Goal: Task Accomplishment & Management: Complete application form

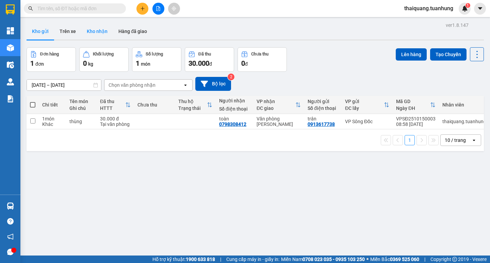
click at [103, 37] on button "Kho nhận" at bounding box center [97, 31] width 32 height 16
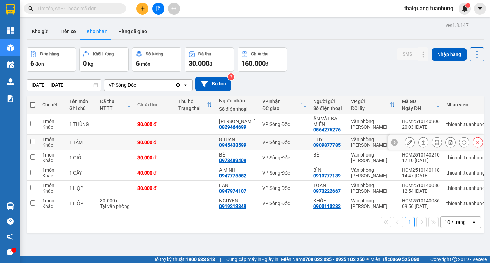
click at [405, 145] on button at bounding box center [410, 143] width 10 height 12
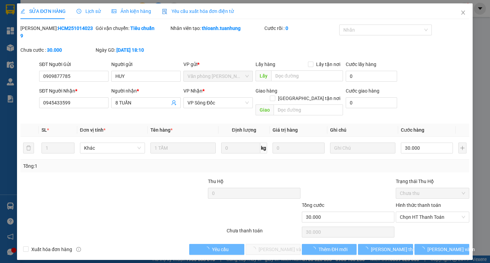
type input "0909877785"
type input "HUY"
type input "0945433599"
type input "8 TUẤN"
type input "30.000"
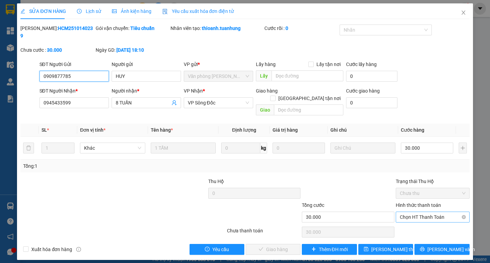
click at [430, 212] on span "Chọn HT Thanh Toán" at bounding box center [433, 217] width 66 height 10
click at [428, 218] on div "Tại văn phòng" at bounding box center [433, 215] width 66 height 7
type input "0"
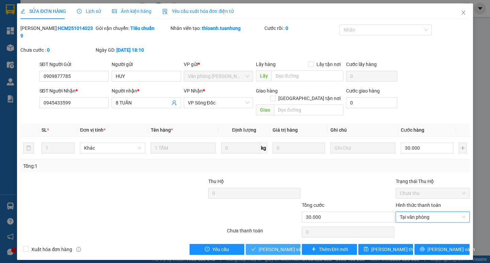
click at [292, 246] on span "[PERSON_NAME] và Giao hàng" at bounding box center [291, 249] width 65 height 7
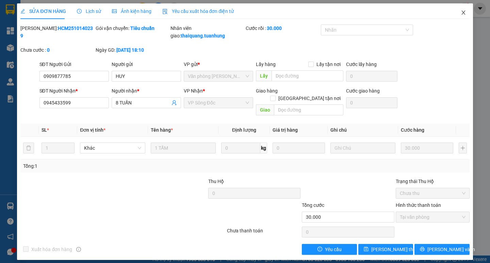
click at [463, 10] on span "Close" at bounding box center [463, 12] width 19 height 19
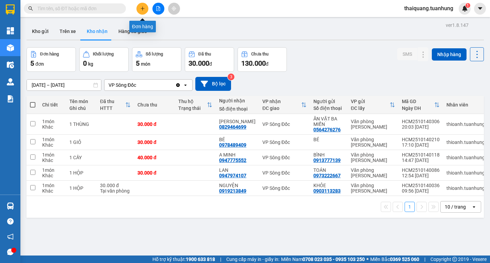
click at [142, 7] on icon "plus" at bounding box center [142, 8] width 5 height 5
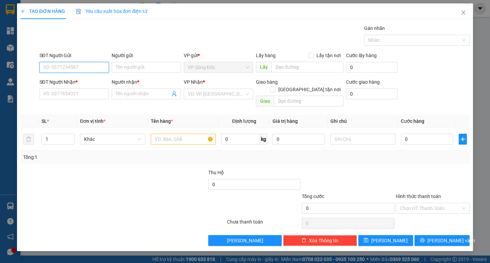
click at [81, 67] on input "SĐT Người Gửi" at bounding box center [74, 67] width 69 height 11
click at [74, 94] on input "SĐT Người Nhận *" at bounding box center [74, 94] width 69 height 11
type input "0886424242"
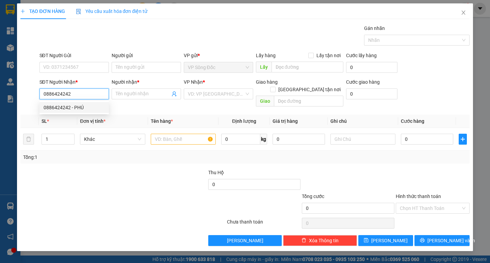
click at [80, 107] on div "0886424242 - PHÚ" at bounding box center [74, 107] width 61 height 7
type input "PHÚ"
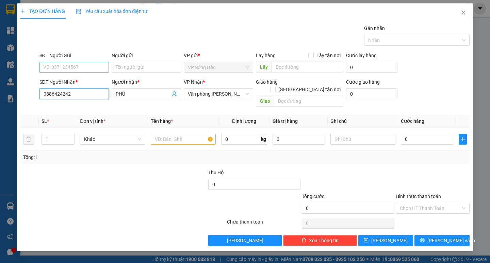
type input "0886424242"
click at [80, 64] on input "SĐT Người Gửi" at bounding box center [74, 67] width 69 height 11
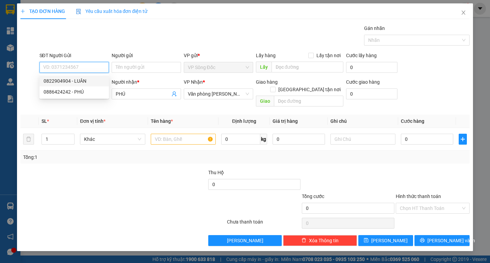
click at [81, 78] on div "0822904904 - LUÂN" at bounding box center [74, 80] width 61 height 7
type input "0822904904"
type input "LUÂN"
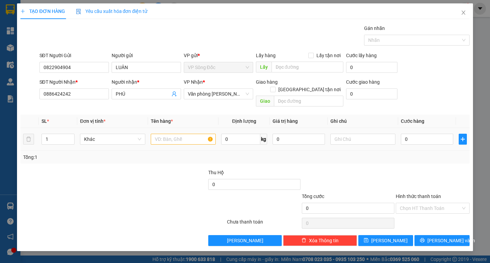
click at [165, 132] on div at bounding box center [183, 139] width 65 height 14
click at [166, 134] on input "text" at bounding box center [183, 139] width 65 height 11
type input "cục nhỏ"
click at [411, 134] on input "0" at bounding box center [427, 139] width 52 height 11
type input "3"
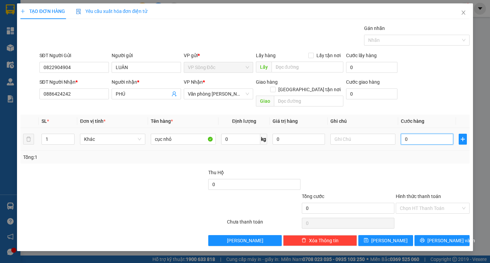
type input "3"
type input "30"
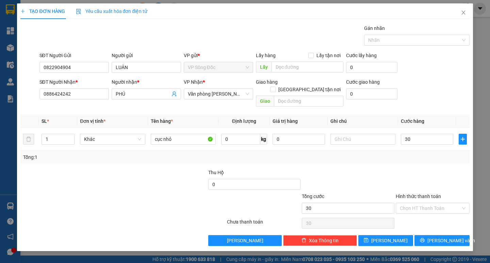
type input "30.000"
click at [414, 154] on div "Tổng: 1" at bounding box center [245, 157] width 444 height 7
click at [436, 237] on span "[PERSON_NAME] và In" at bounding box center [452, 240] width 48 height 7
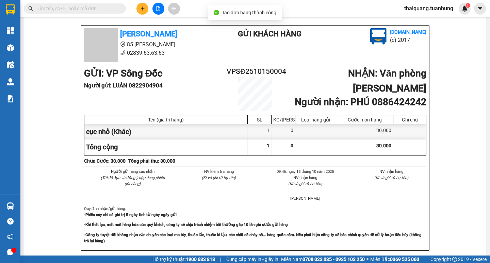
scroll to position [68, 0]
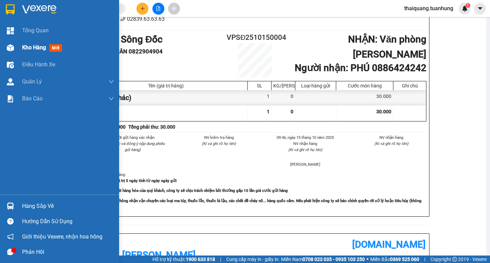
click at [25, 45] on span "Kho hàng" at bounding box center [34, 47] width 24 height 6
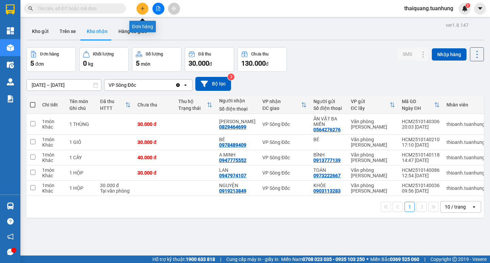
click at [141, 10] on icon "plus" at bounding box center [142, 8] width 5 height 5
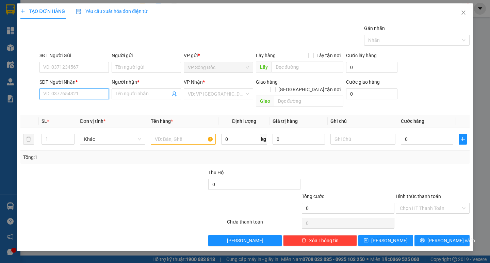
click at [75, 95] on input "SĐT Người Nhận *" at bounding box center [74, 94] width 69 height 11
type input "0931326822"
click at [130, 95] on input "Người nhận *" at bounding box center [143, 93] width 54 height 7
click at [147, 97] on input "Người nhận *" at bounding box center [143, 93] width 54 height 7
click at [124, 96] on input "Người nhận *" at bounding box center [143, 93] width 54 height 7
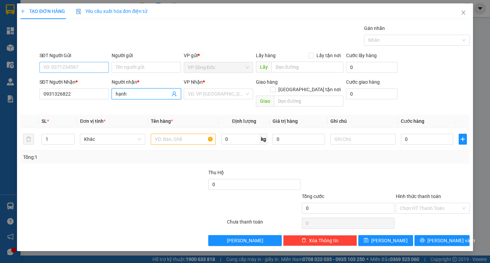
type input "hạnh"
click at [83, 62] on div "SĐT Người Gửi VD: 0371234567" at bounding box center [74, 64] width 69 height 24
click at [83, 68] on input "SĐT Người Gửi" at bounding box center [74, 67] width 69 height 11
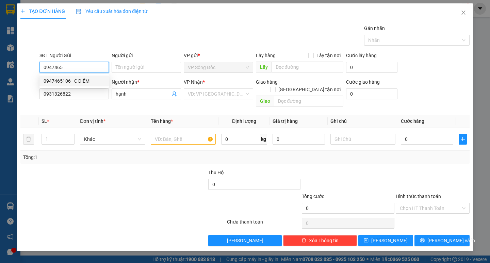
click at [69, 81] on div "0947465106 - C DIỄM" at bounding box center [74, 80] width 61 height 7
type input "0947465106"
type input "C DIỄM"
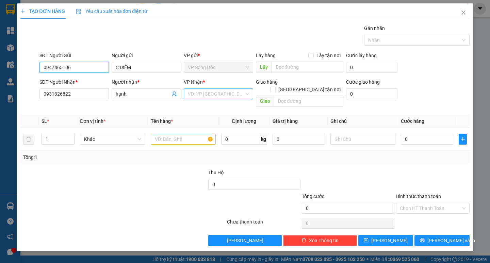
type input "0947465106"
click at [219, 95] on input "search" at bounding box center [216, 94] width 57 height 10
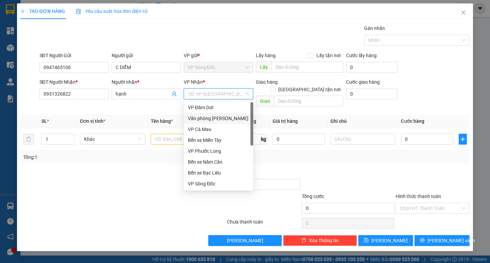
click at [224, 115] on div "Văn phòng [PERSON_NAME]" at bounding box center [218, 118] width 61 height 7
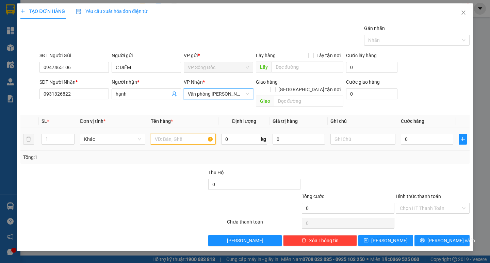
click at [184, 134] on input "text" at bounding box center [183, 139] width 65 height 11
click at [177, 134] on input "text" at bounding box center [183, 139] width 65 height 11
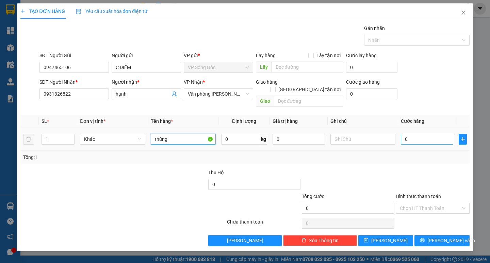
type input "thùng"
click at [416, 134] on input "0" at bounding box center [427, 139] width 52 height 11
type input "7"
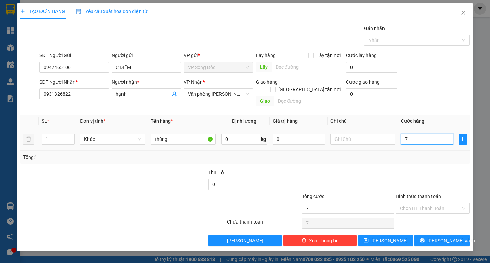
type input "70"
type input "70.000"
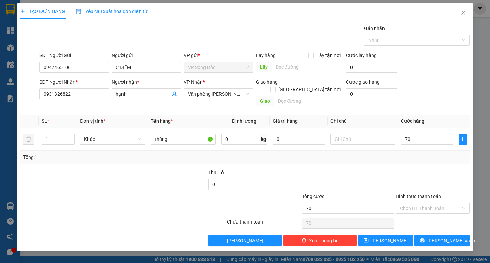
type input "70.000"
click at [417, 160] on div "Transit Pickup Surcharge Ids Transit Deliver Surcharge Ids Transit Deliver Surc…" at bounding box center [244, 136] width 449 height 222
click at [440, 237] on span "[PERSON_NAME] và In" at bounding box center [452, 240] width 48 height 7
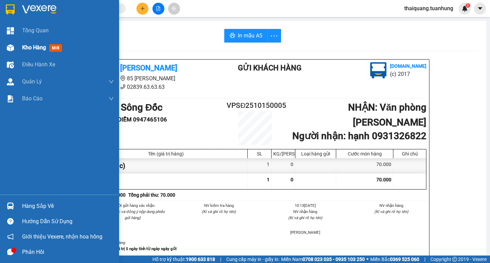
click at [23, 45] on span "Kho hàng" at bounding box center [34, 47] width 24 height 6
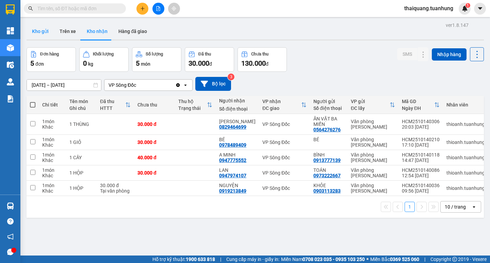
click at [30, 27] on button "Kho gửi" at bounding box center [41, 31] width 28 height 16
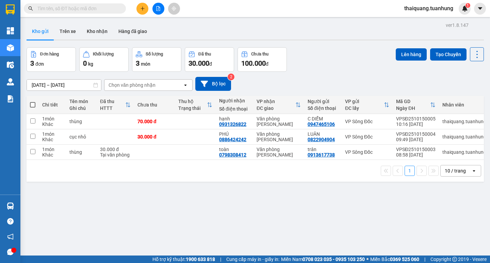
click at [27, 23] on button "Kho gửi" at bounding box center [41, 31] width 28 height 16
